Goal: Transaction & Acquisition: Obtain resource

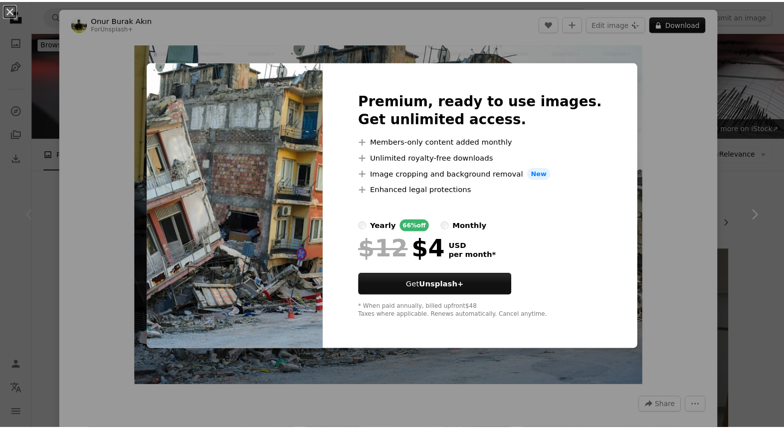
scroll to position [150, 0]
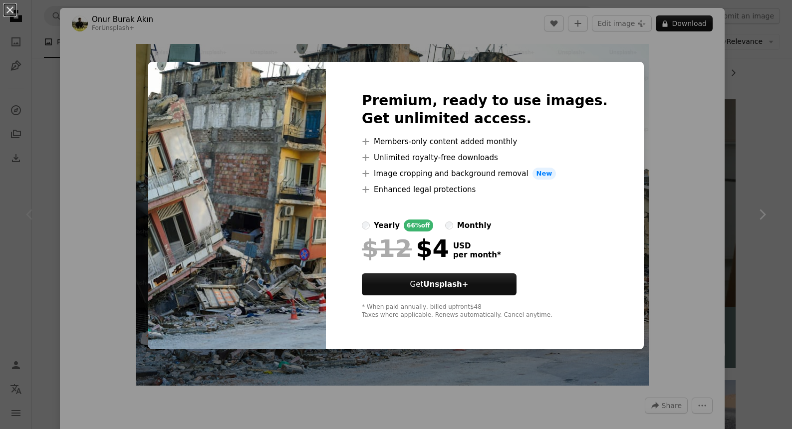
click at [460, 392] on div "An X shape Premium, ready to use images. Get unlimited access. A plus sign Memb…" at bounding box center [396, 214] width 792 height 429
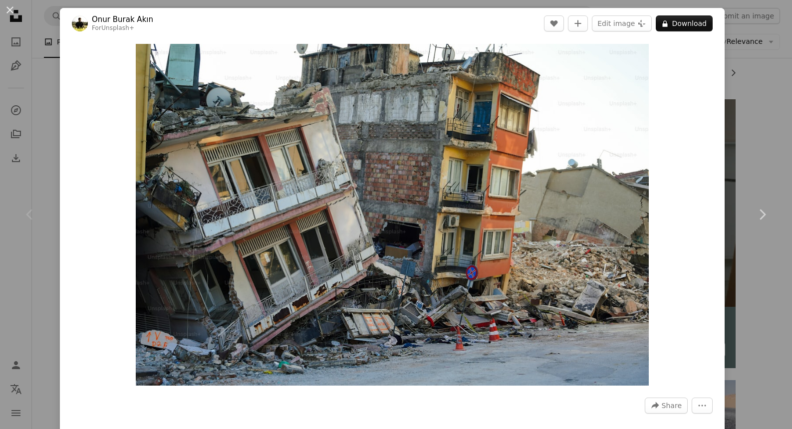
click at [756, 62] on div "An X shape Chevron left Chevron right Onur [PERSON_NAME] For Unsplash+ A heart …" at bounding box center [396, 214] width 792 height 429
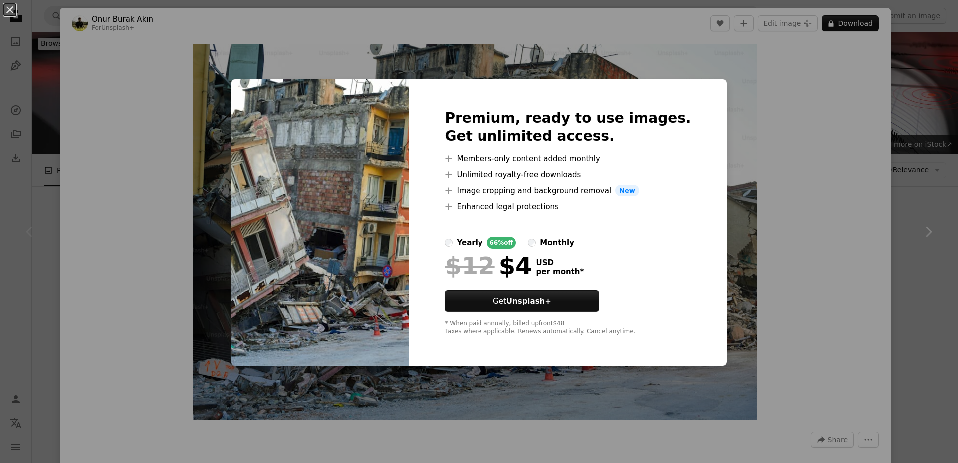
scroll to position [249, 0]
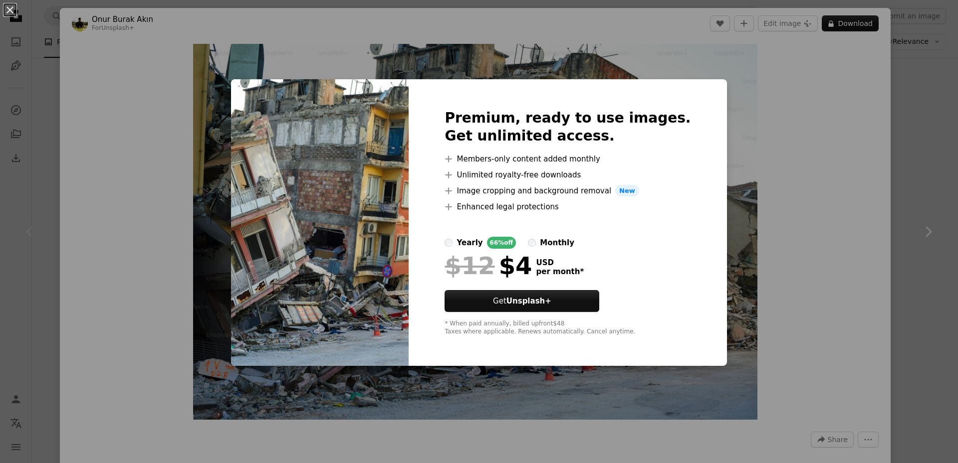
click at [777, 164] on div "An X shape Premium, ready to use images. Get unlimited access. A plus sign Memb…" at bounding box center [479, 231] width 958 height 463
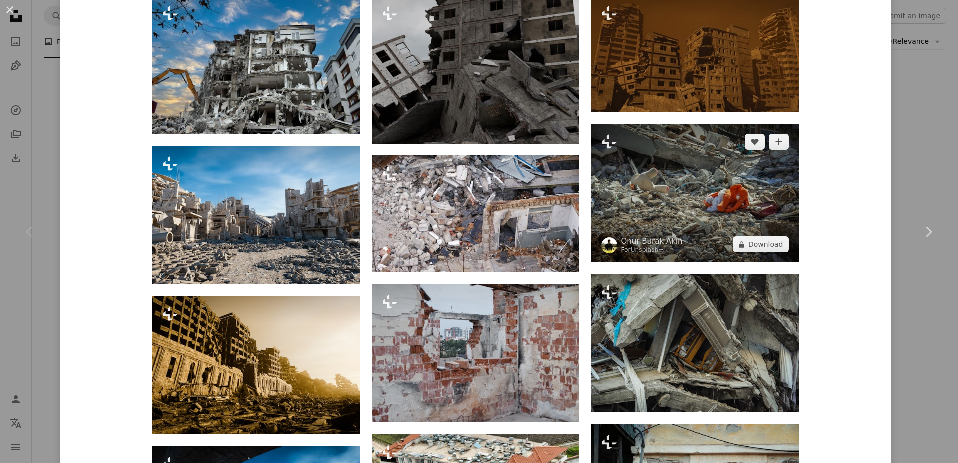
scroll to position [598, 0]
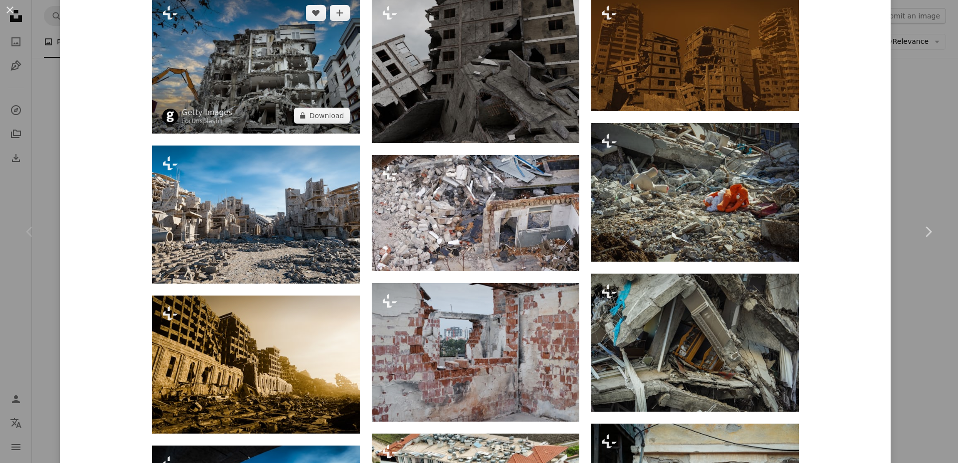
click at [286, 100] on img at bounding box center [255, 64] width 207 height 139
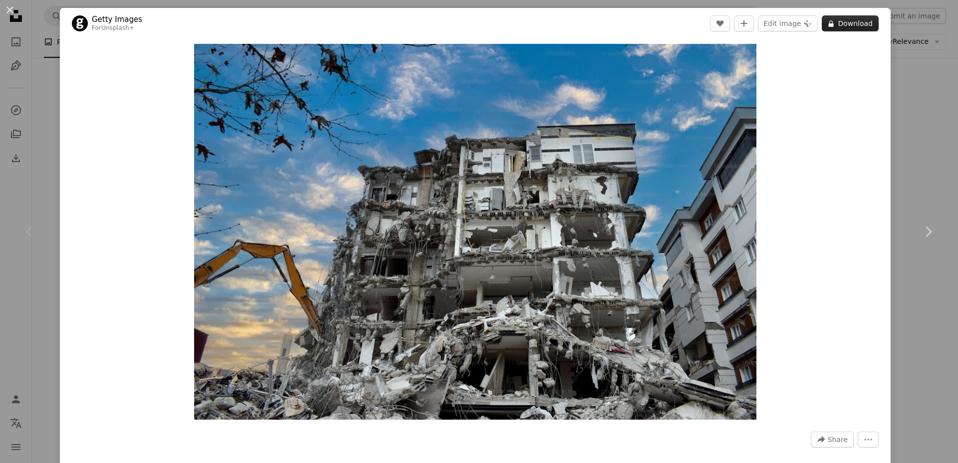
click at [854, 30] on button "A lock Download" at bounding box center [849, 23] width 57 height 16
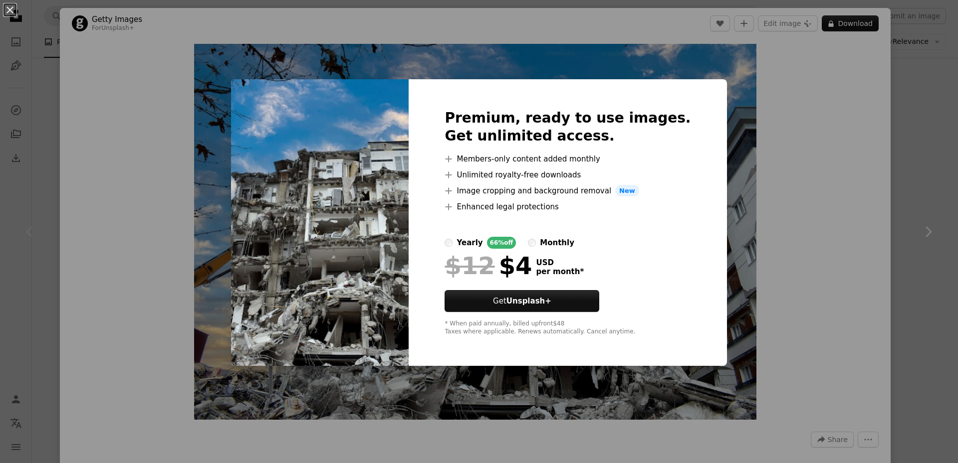
click at [866, 85] on div "An X shape Premium, ready to use images. Get unlimited access. A plus sign Memb…" at bounding box center [479, 231] width 958 height 463
